Goal: Transaction & Acquisition: Purchase product/service

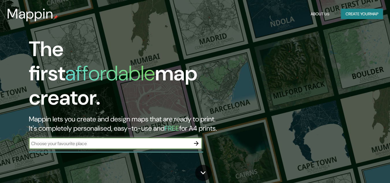
click at [103, 140] on input "text" at bounding box center [110, 143] width 162 height 7
type input "cartago"
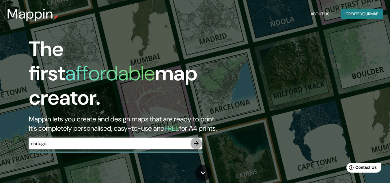
click at [198, 140] on icon "button" at bounding box center [196, 143] width 7 height 7
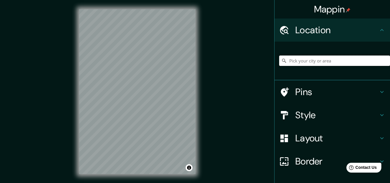
click at [325, 59] on input "Pick your city or area" at bounding box center [334, 60] width 111 height 10
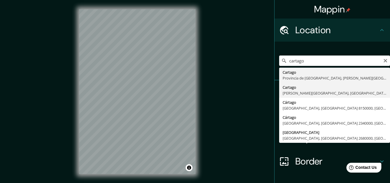
type input "Cartago, Valle del Cauca, Colombia"
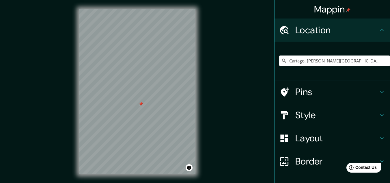
click at [138, 102] on div at bounding box center [140, 104] width 5 height 5
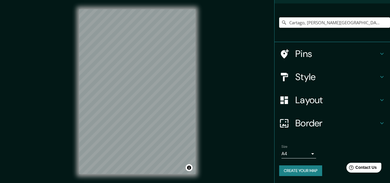
click at [299, 171] on button "Create your map" at bounding box center [300, 170] width 43 height 11
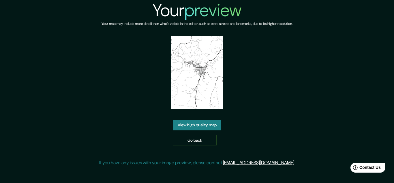
click at [208, 81] on img at bounding box center [197, 72] width 52 height 73
drag, startPoint x: 208, startPoint y: 81, endPoint x: 203, endPoint y: 85, distance: 7.0
click at [202, 80] on img at bounding box center [197, 72] width 52 height 73
click at [208, 122] on link "View high quality map" at bounding box center [197, 124] width 48 height 11
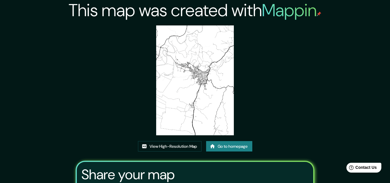
click at [208, 91] on img at bounding box center [195, 80] width 78 height 110
click at [198, 145] on link "View High-Resolution Map" at bounding box center [169, 146] width 63 height 11
